Goal: Find specific page/section: Find specific page/section

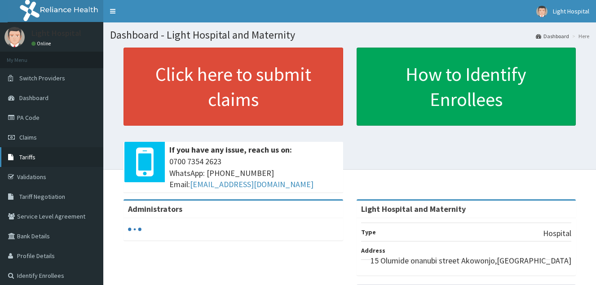
click at [41, 161] on link "Tariffs" at bounding box center [51, 157] width 103 height 20
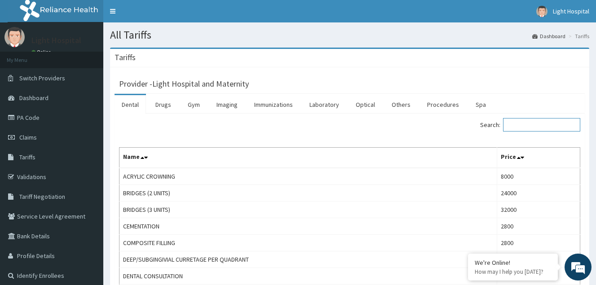
click at [519, 126] on input "Search:" at bounding box center [541, 124] width 77 height 13
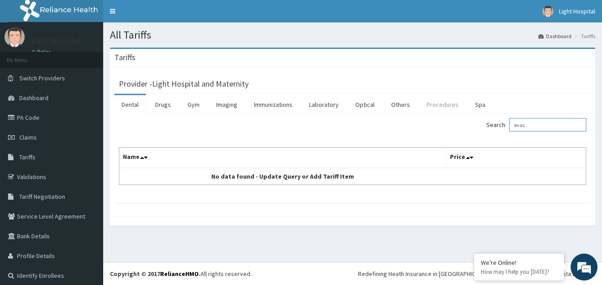
type input "evac"
click at [448, 109] on link "Procedures" at bounding box center [443, 104] width 46 height 19
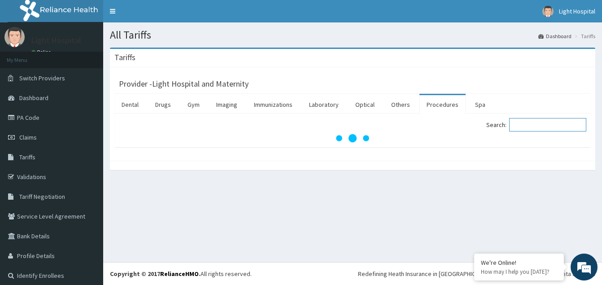
click at [523, 124] on input "Search:" at bounding box center [547, 124] width 77 height 13
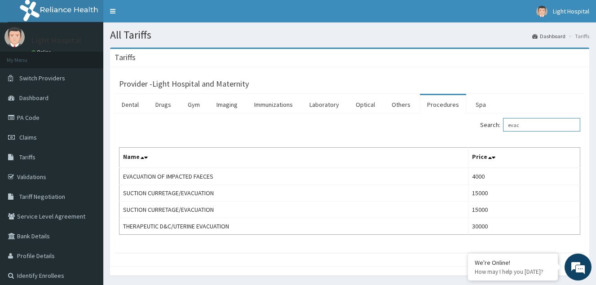
type input "evac"
